Goal: Task Accomplishment & Management: Use online tool/utility

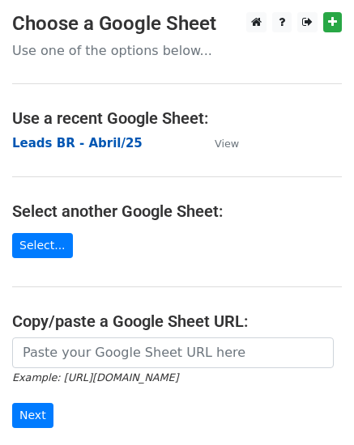
click at [109, 143] on strong "Leads BR - Abril/25" at bounding box center [77, 143] width 130 height 15
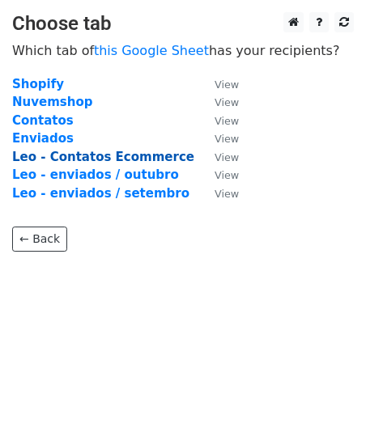
click at [146, 157] on strong "Leo - Contatos Ecommerce" at bounding box center [103, 157] width 182 height 15
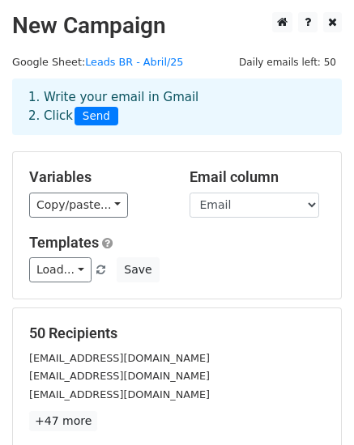
scroll to position [162, 0]
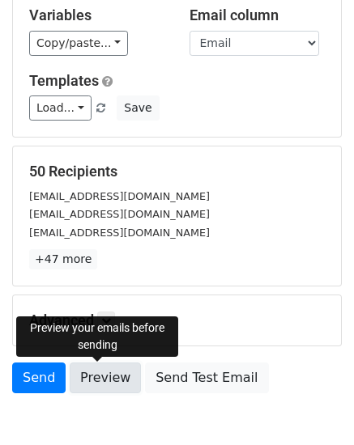
click at [101, 371] on link "Preview" at bounding box center [105, 378] width 71 height 31
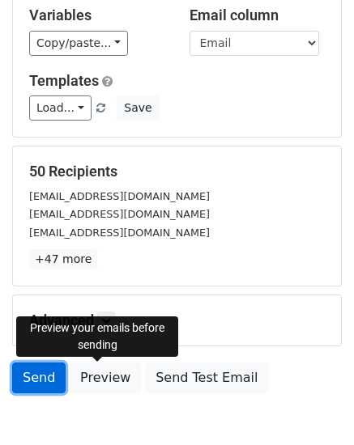
click at [32, 371] on link "Send" at bounding box center [38, 378] width 53 height 31
